Goal: Information Seeking & Learning: Learn about a topic

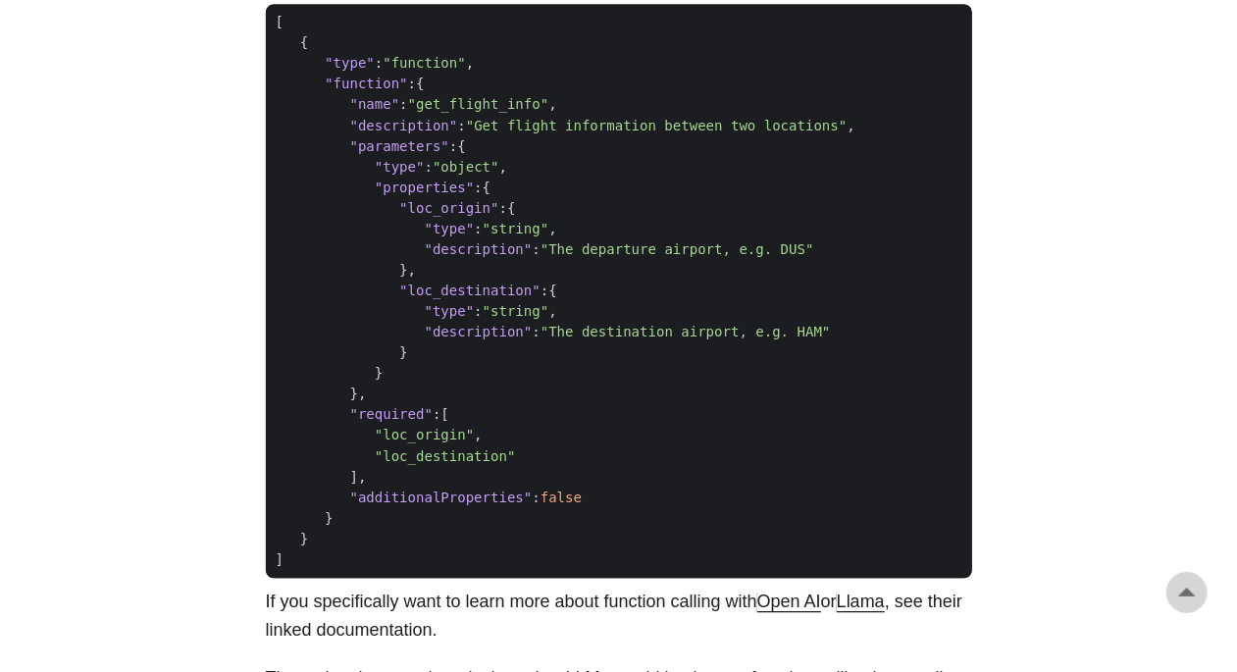
scroll to position [2354, 0]
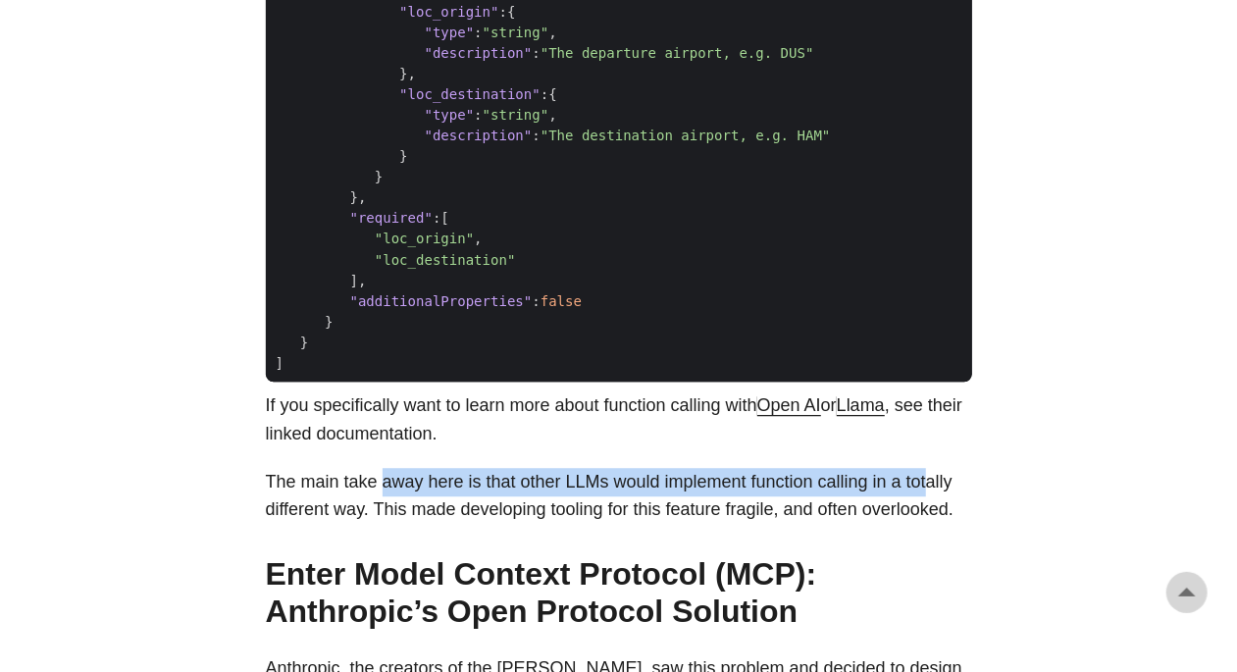
drag, startPoint x: 380, startPoint y: 535, endPoint x: 928, endPoint y: 533, distance: 547.2
click at [928, 525] on p "The main take away here is that other LLMs would implement function calling in …" at bounding box center [619, 496] width 706 height 57
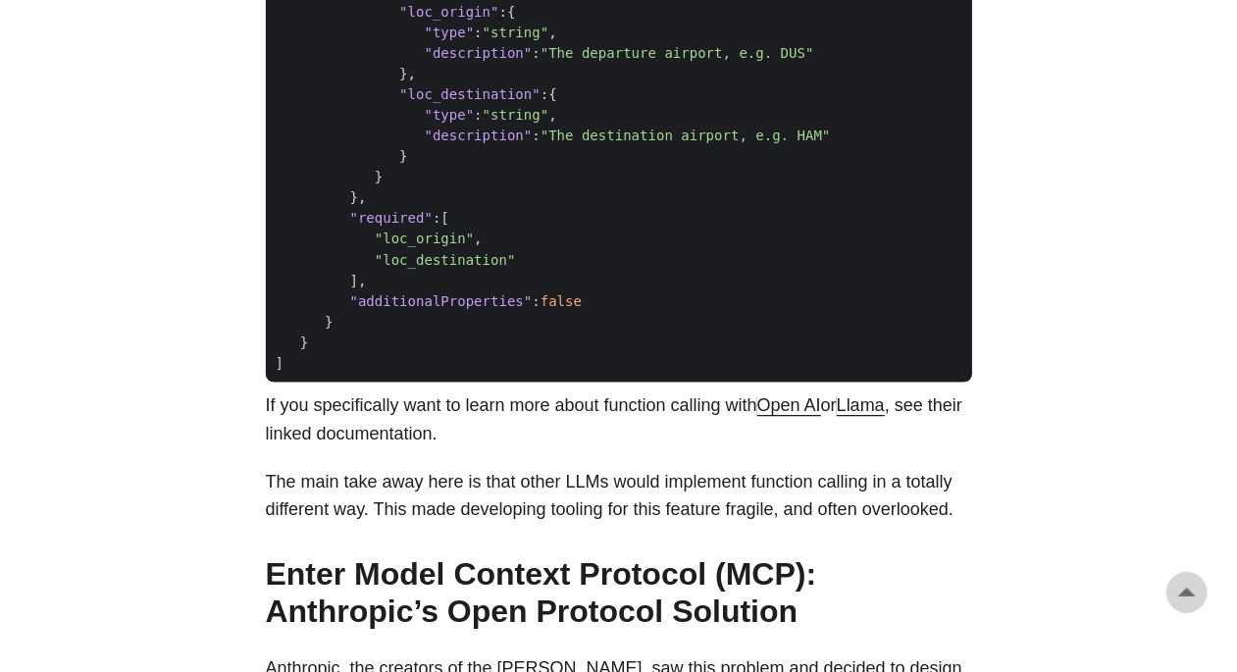
click at [437, 525] on p "The main take away here is that other LLMs would implement function calling in …" at bounding box center [619, 496] width 706 height 57
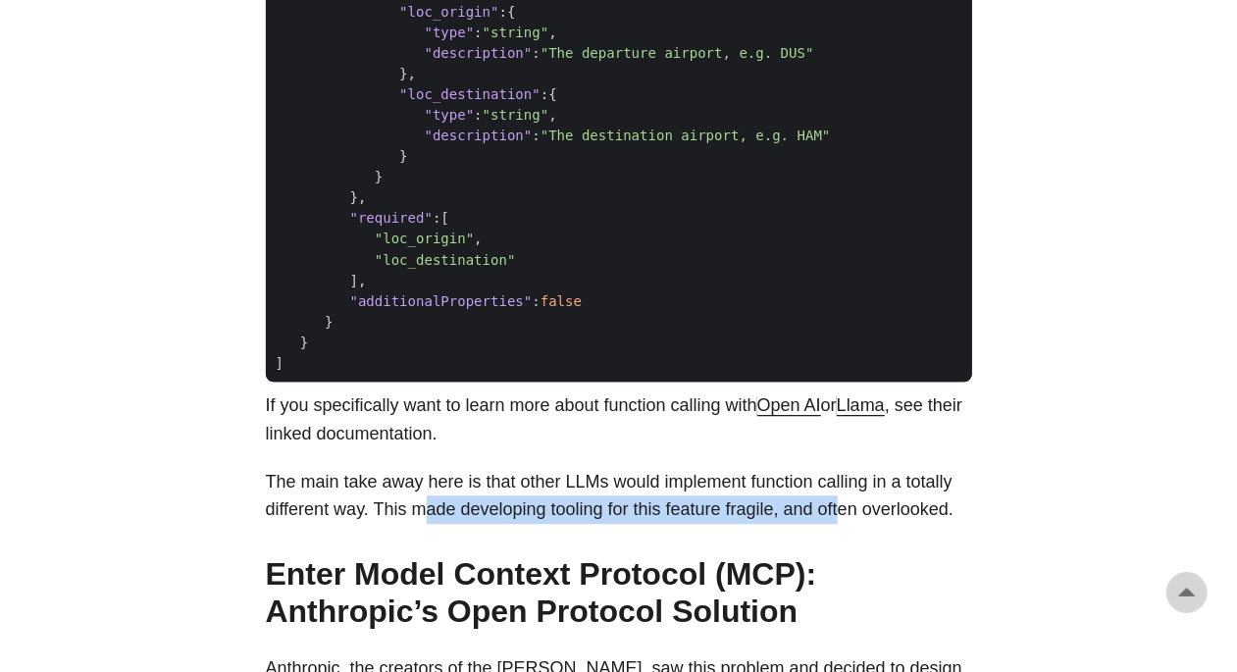
drag, startPoint x: 422, startPoint y: 566, endPoint x: 847, endPoint y: 562, distance: 425.6
click at [847, 525] on p "The main take away here is that other LLMs would implement function calling in …" at bounding box center [619, 496] width 706 height 57
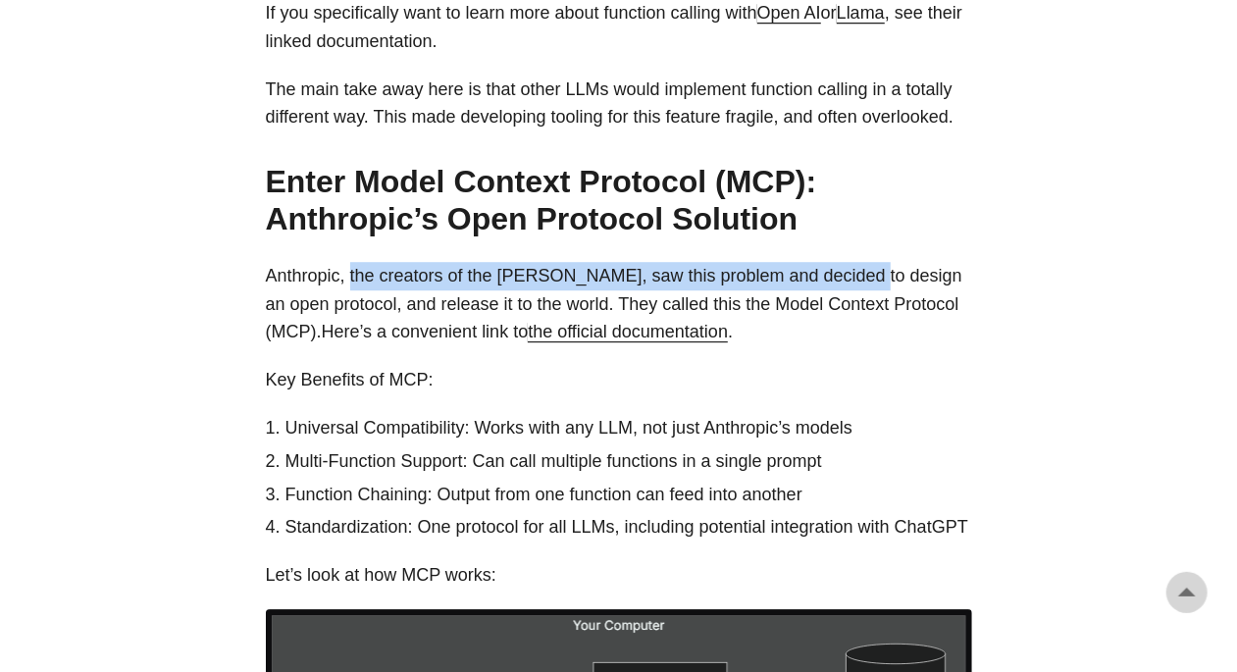
drag, startPoint x: 351, startPoint y: 338, endPoint x: 860, endPoint y: 332, distance: 509.0
click at [860, 332] on p "Anthropic, the creators of the [PERSON_NAME], saw this problem and decided to d…" at bounding box center [619, 304] width 706 height 84
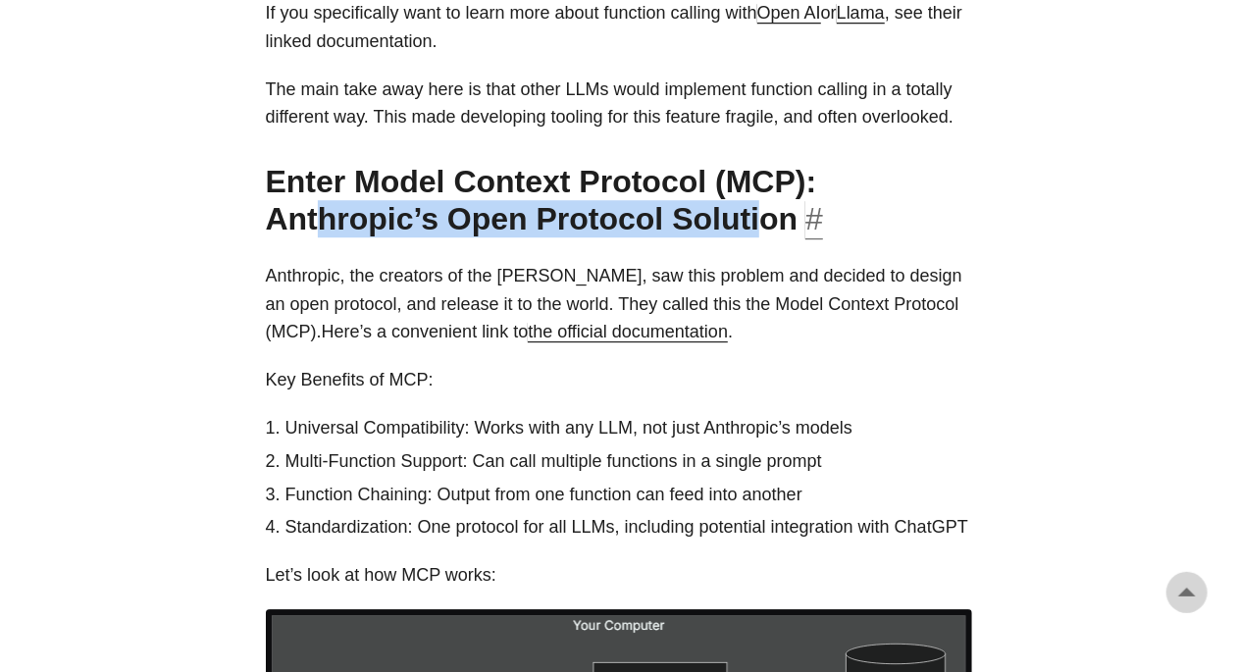
drag, startPoint x: 337, startPoint y: 278, endPoint x: 751, endPoint y: 276, distance: 413.8
click at [751, 238] on h2 "Enter Model Context Protocol (MCP): Anthropic’s Open Protocol Solution #" at bounding box center [619, 201] width 706 height 76
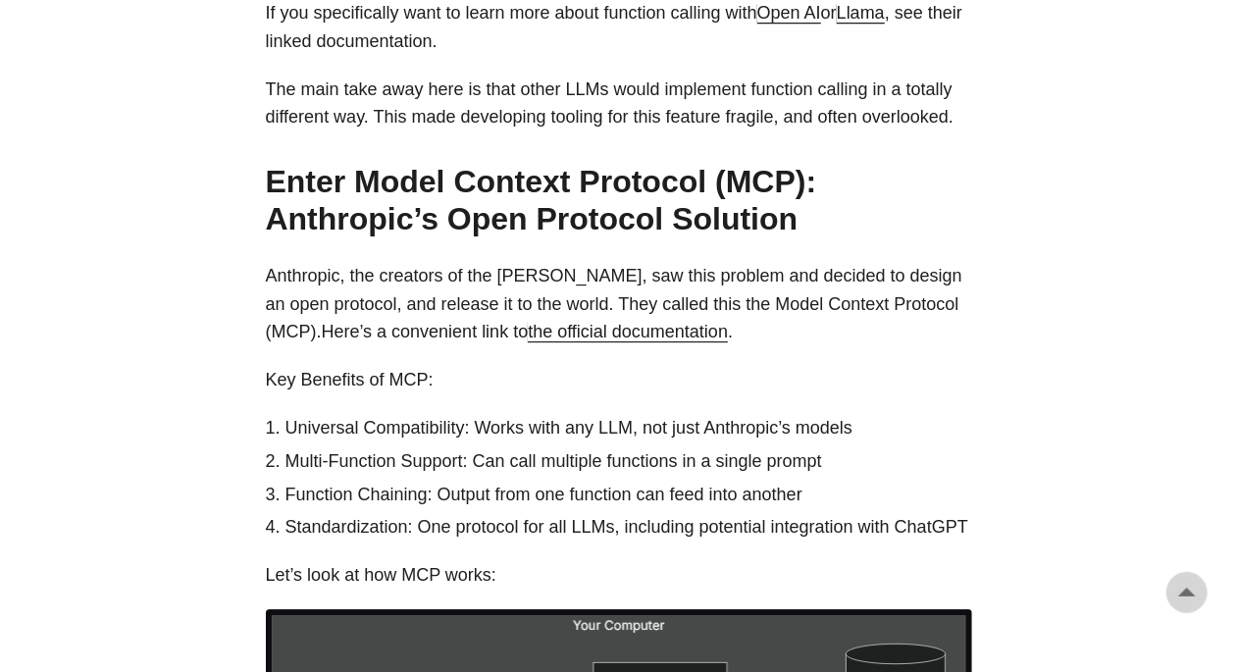
click at [843, 394] on p "Key Benefits of MCP:" at bounding box center [619, 380] width 706 height 28
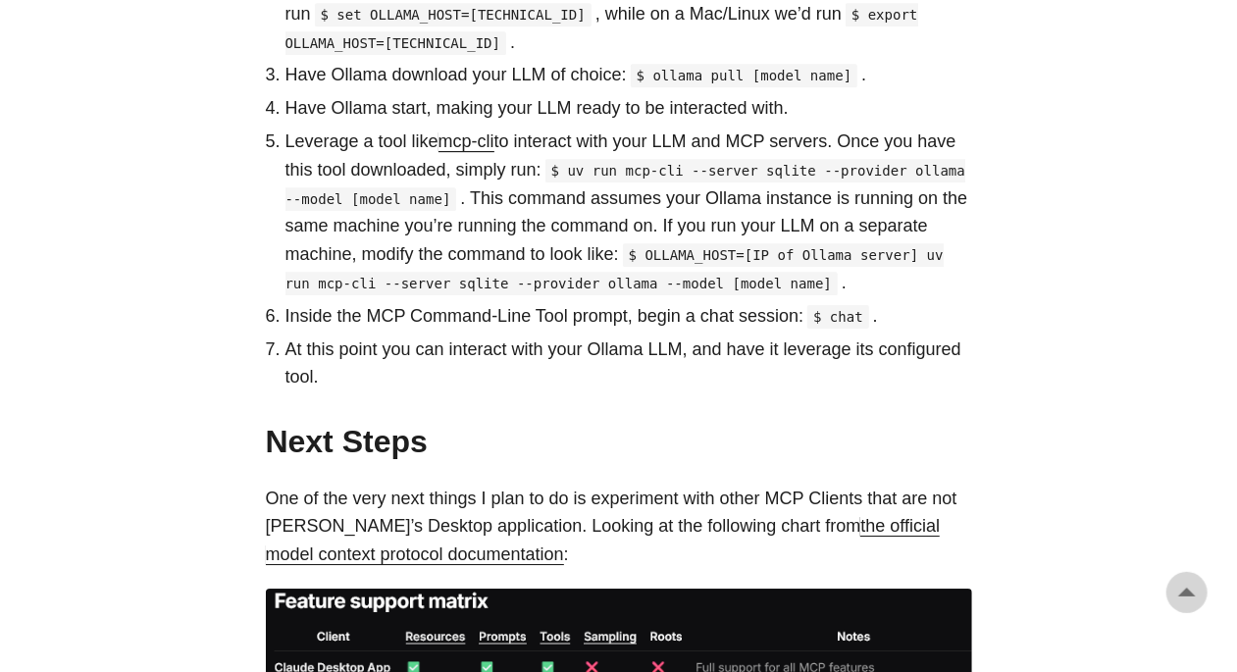
scroll to position [6865, 0]
